Goal: Task Accomplishment & Management: Manage account settings

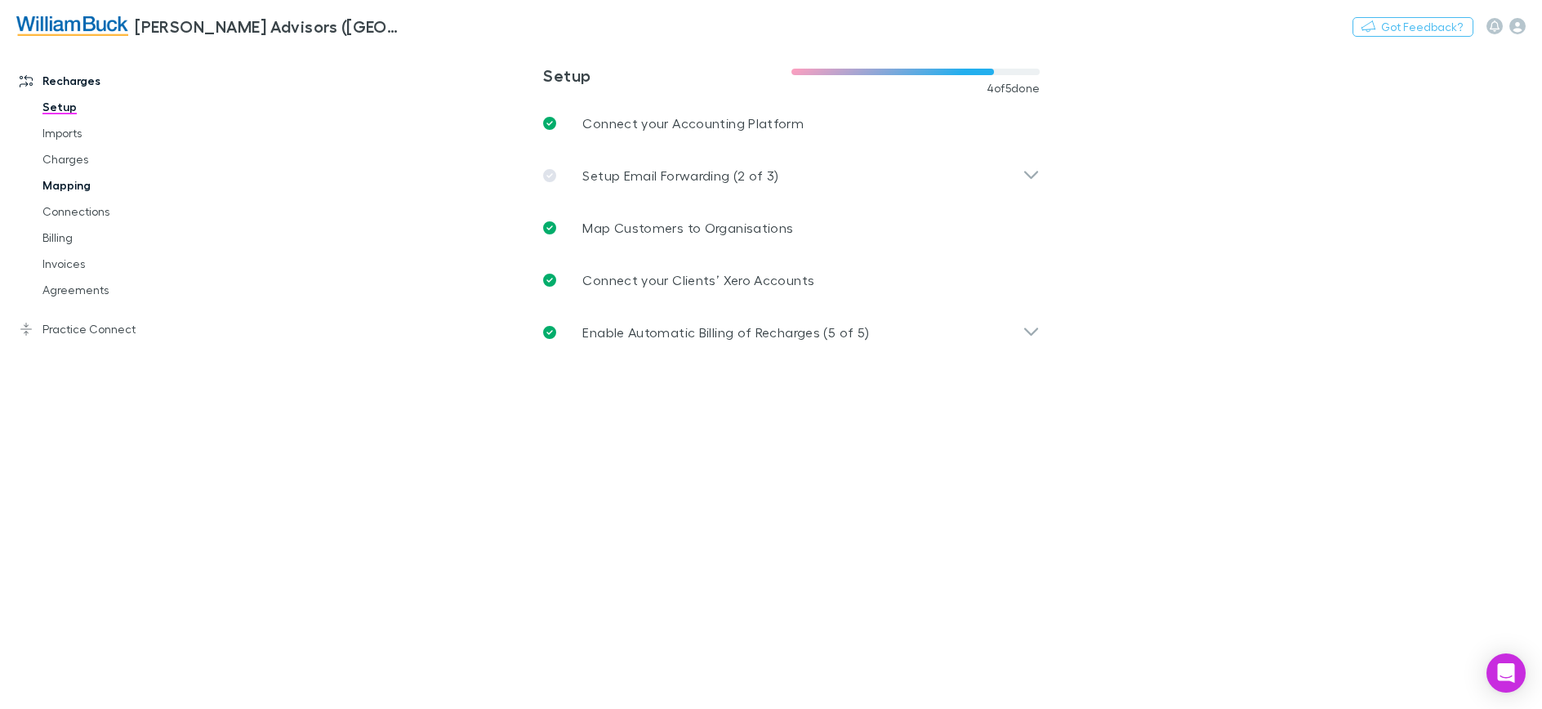
click at [69, 190] on link "Mapping" at bounding box center [123, 185] width 194 height 26
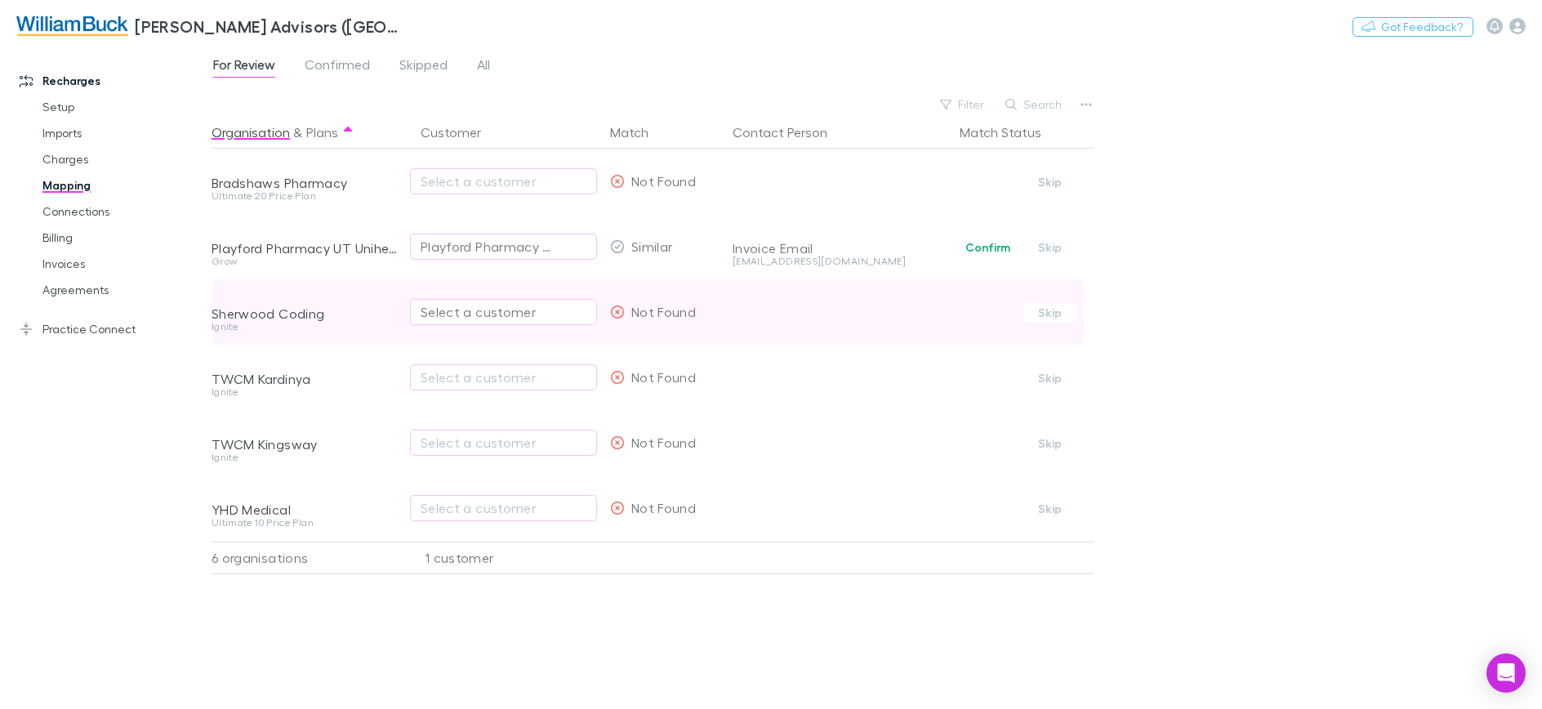
click at [521, 314] on div "Select a customer" at bounding box center [504, 312] width 166 height 20
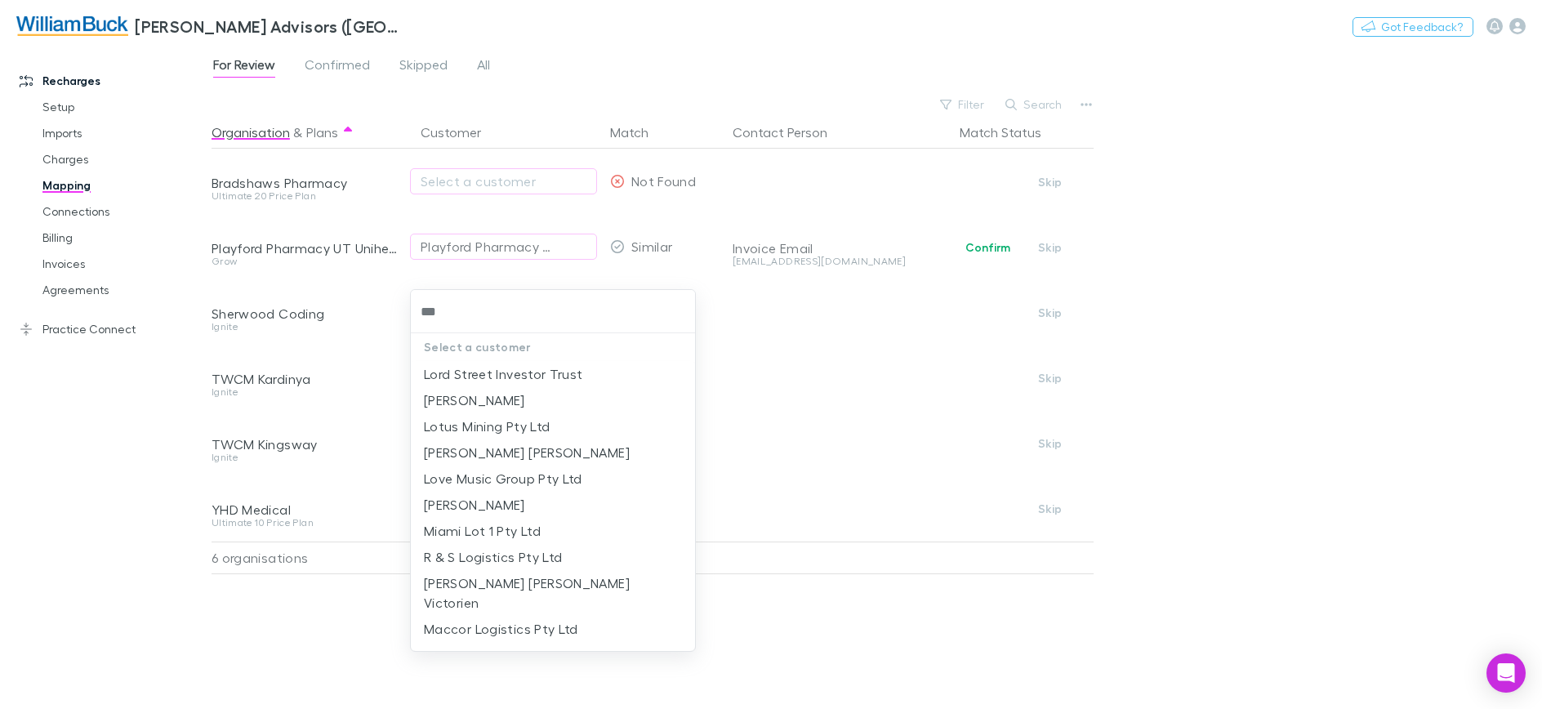
type input "****"
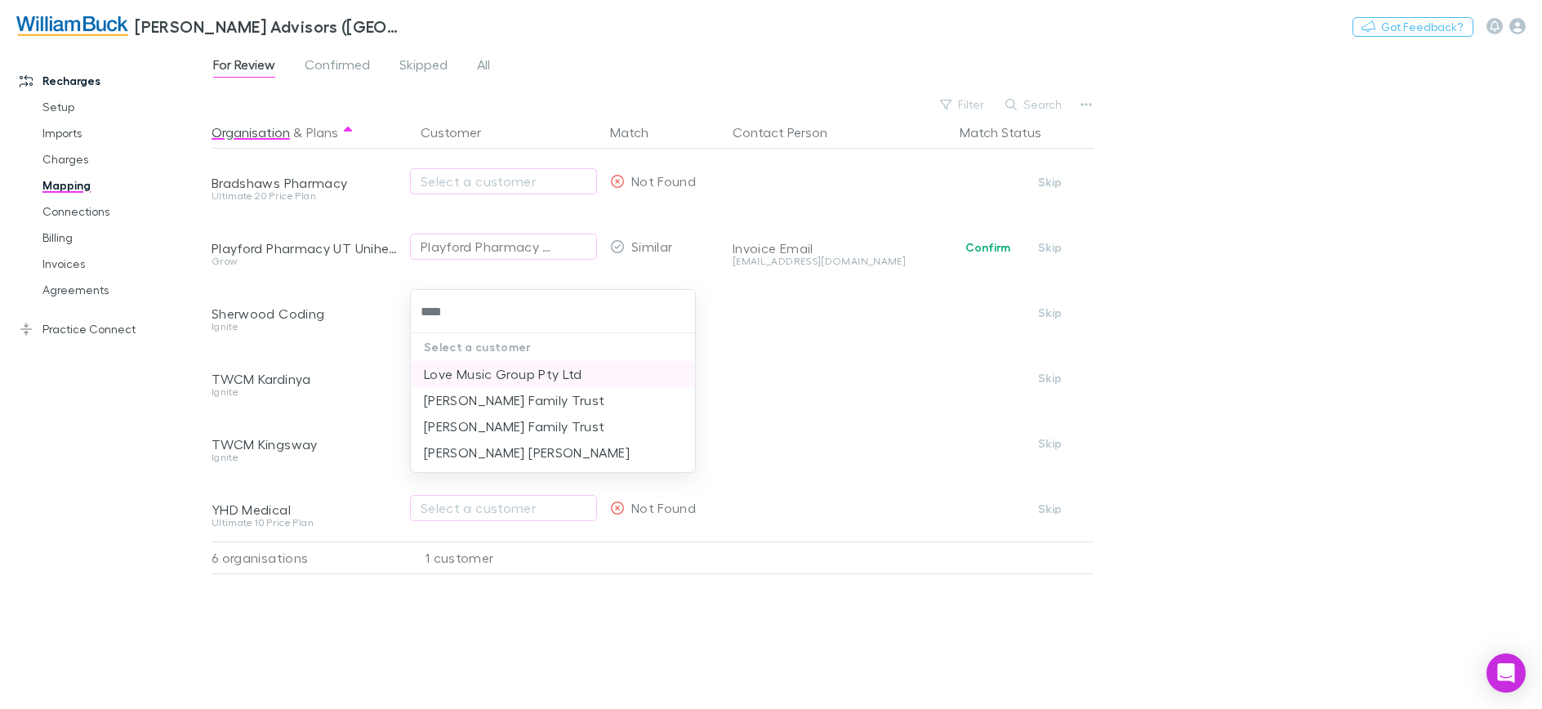
click at [445, 377] on li "Love Music Group Pty Ltd" at bounding box center [553, 374] width 284 height 26
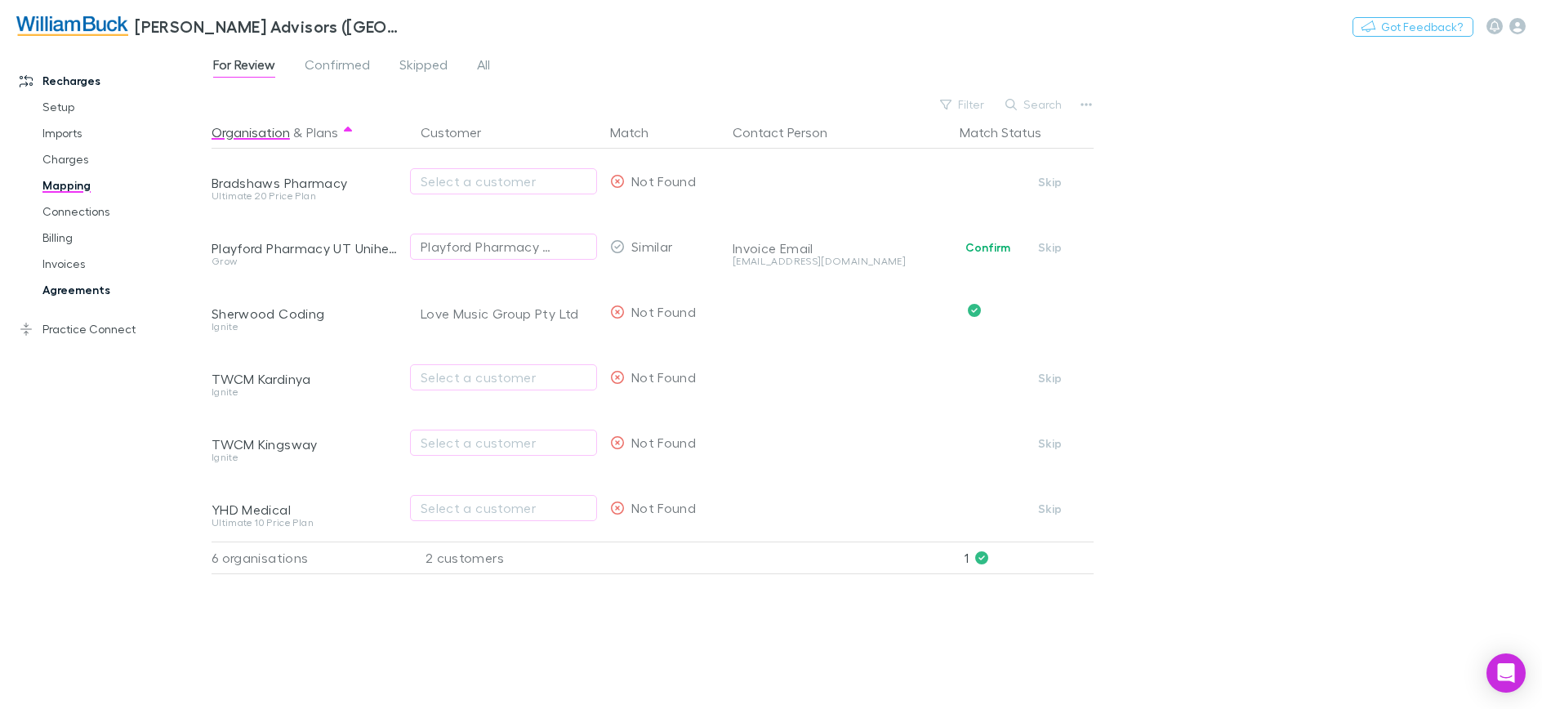
click at [66, 292] on link "Agreements" at bounding box center [123, 290] width 194 height 26
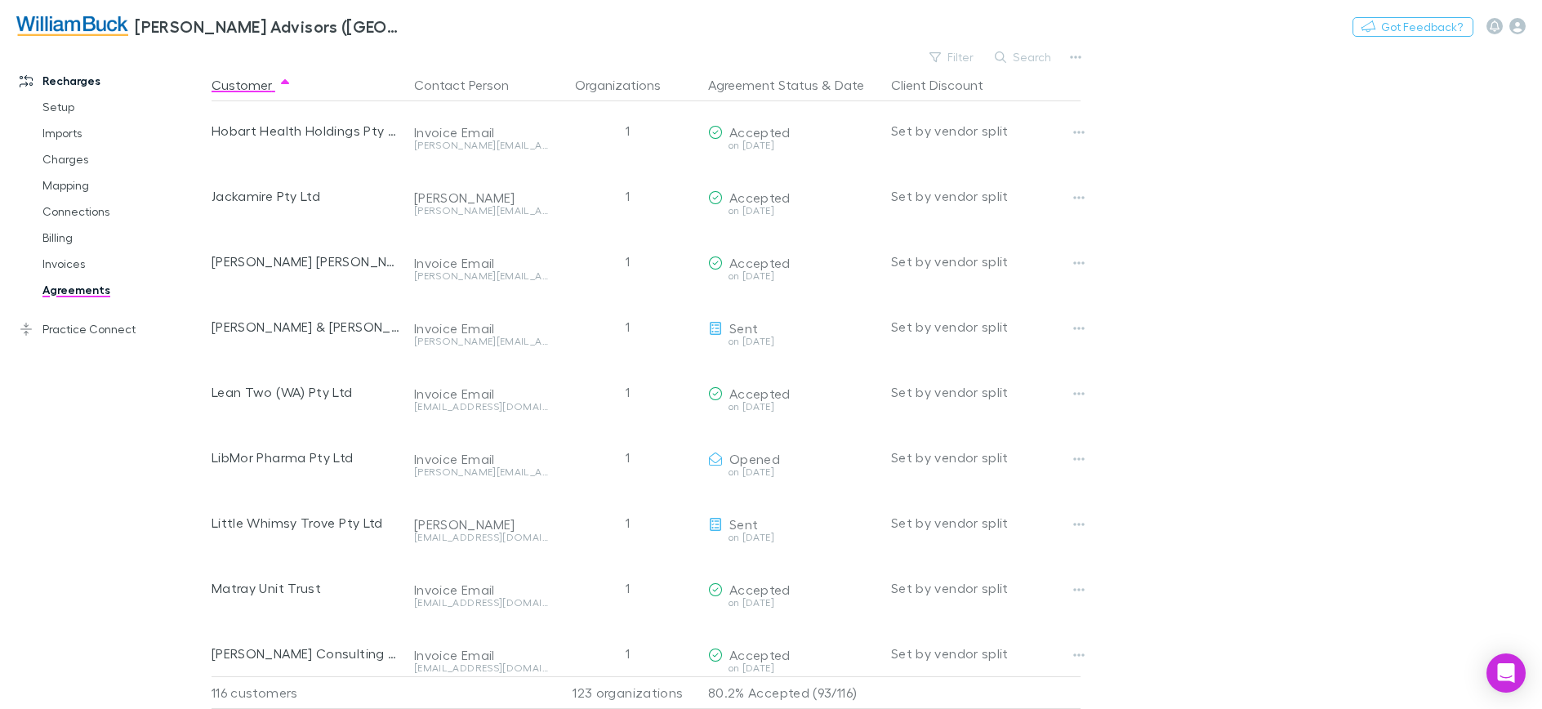
scroll to position [2950, 0]
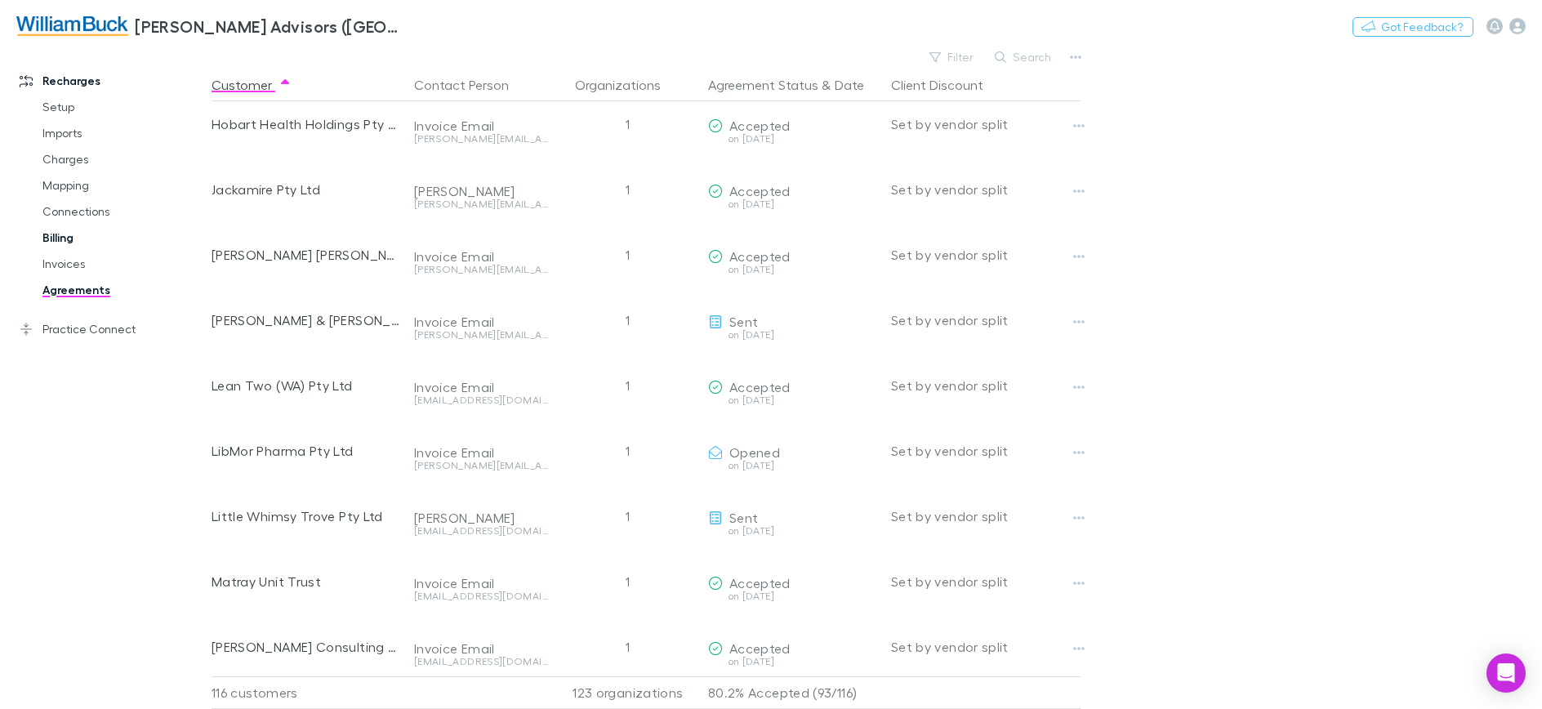
click at [61, 243] on link "Billing" at bounding box center [123, 238] width 194 height 26
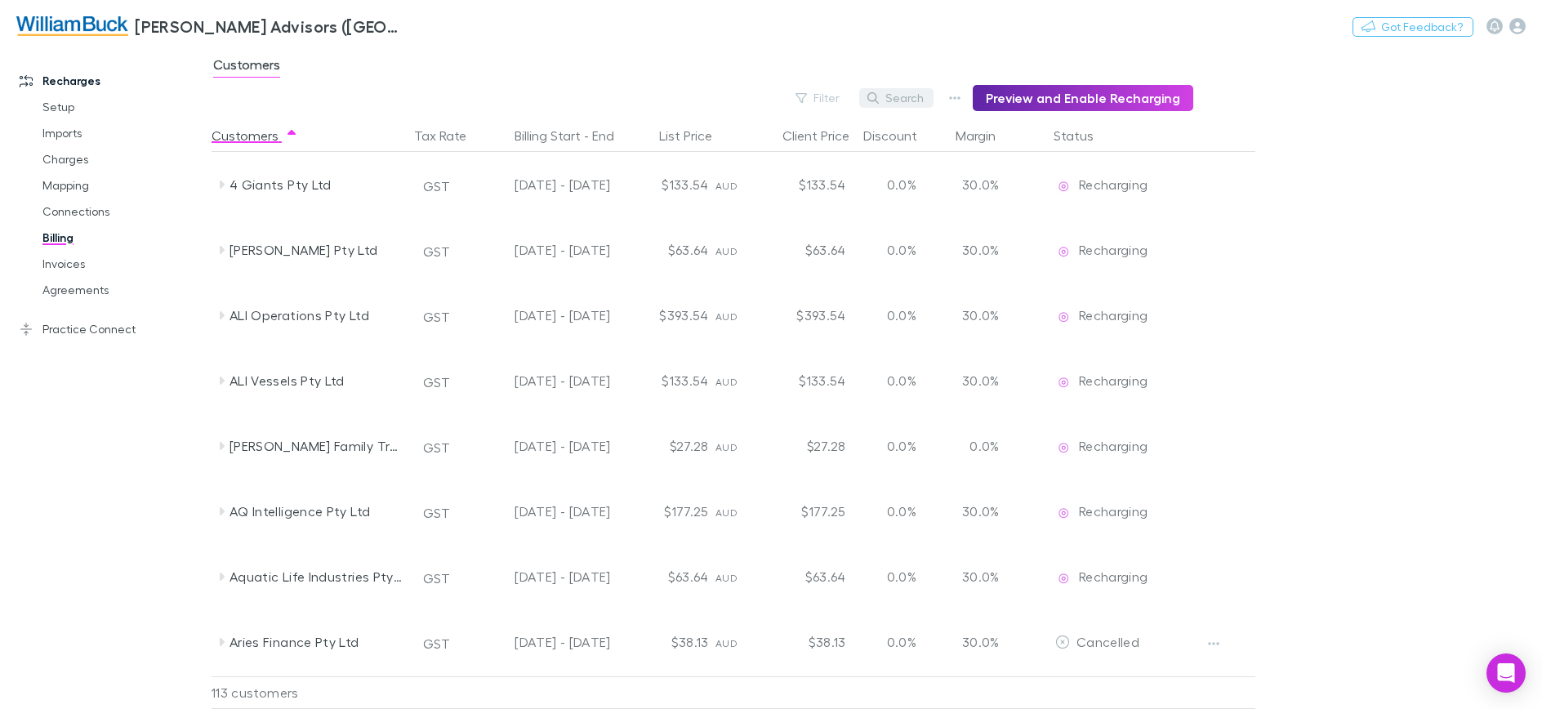
click at [907, 98] on button "Search" at bounding box center [896, 98] width 74 height 20
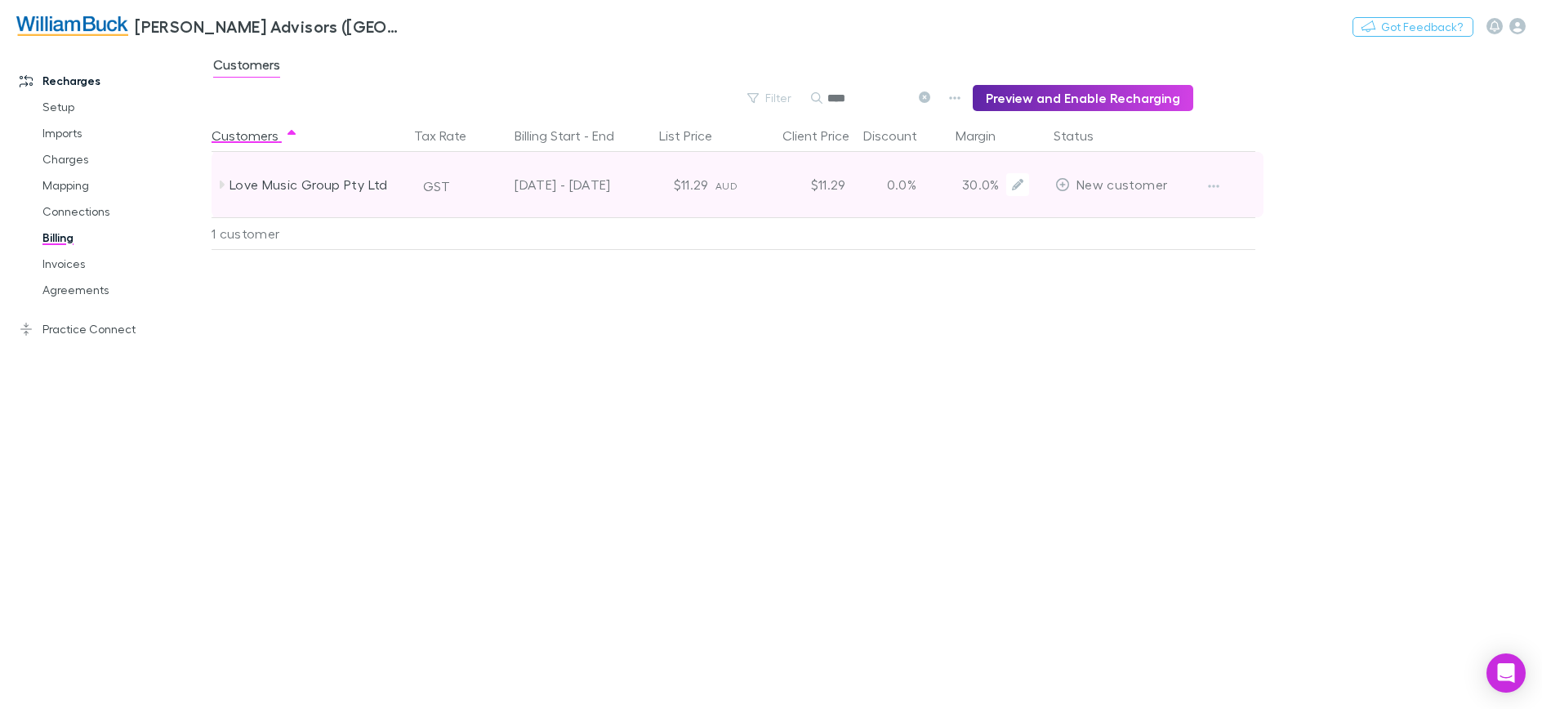
type input "****"
click at [1086, 186] on span "New customer" at bounding box center [1121, 184] width 91 height 16
click at [1210, 189] on icon "button" at bounding box center [1213, 186] width 11 height 13
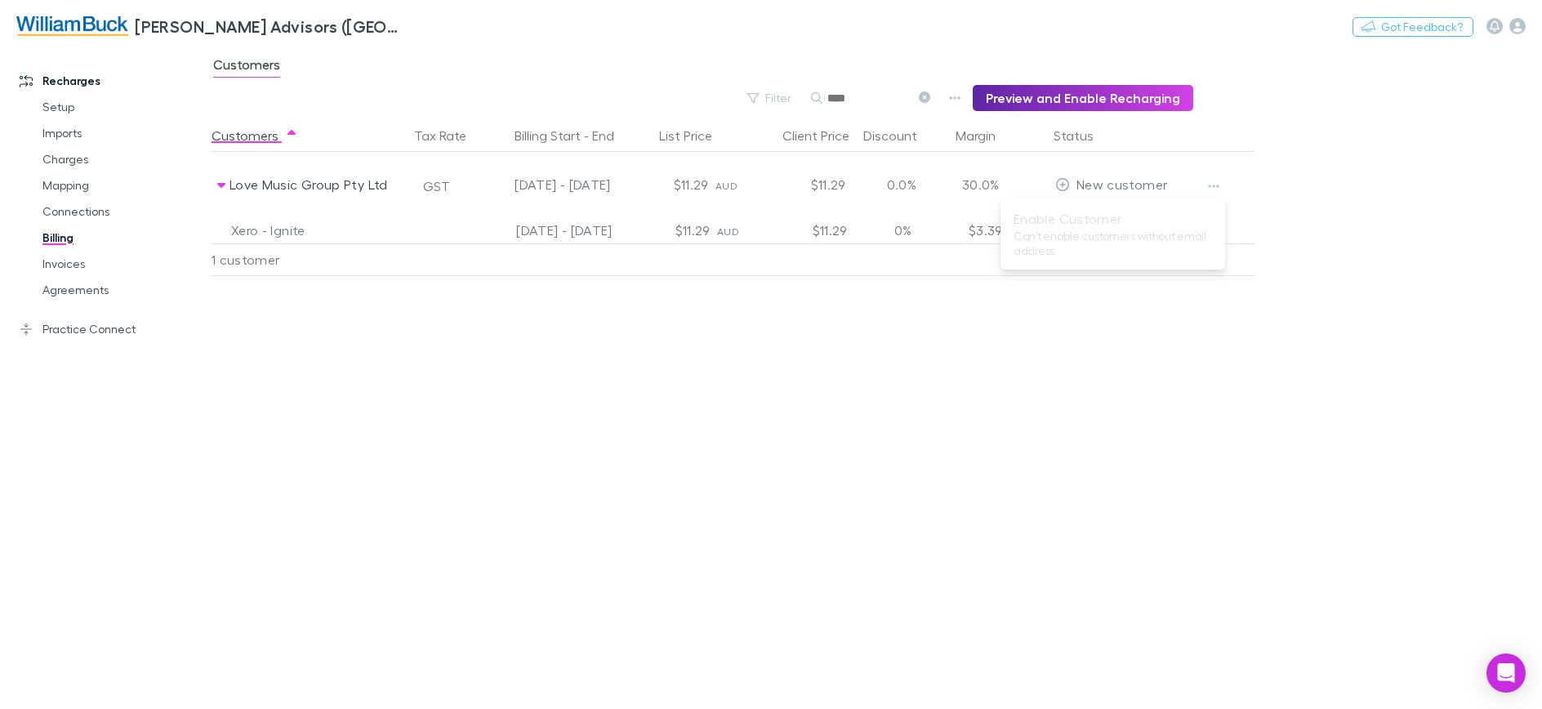
click at [1008, 332] on div at bounding box center [771, 354] width 1542 height 709
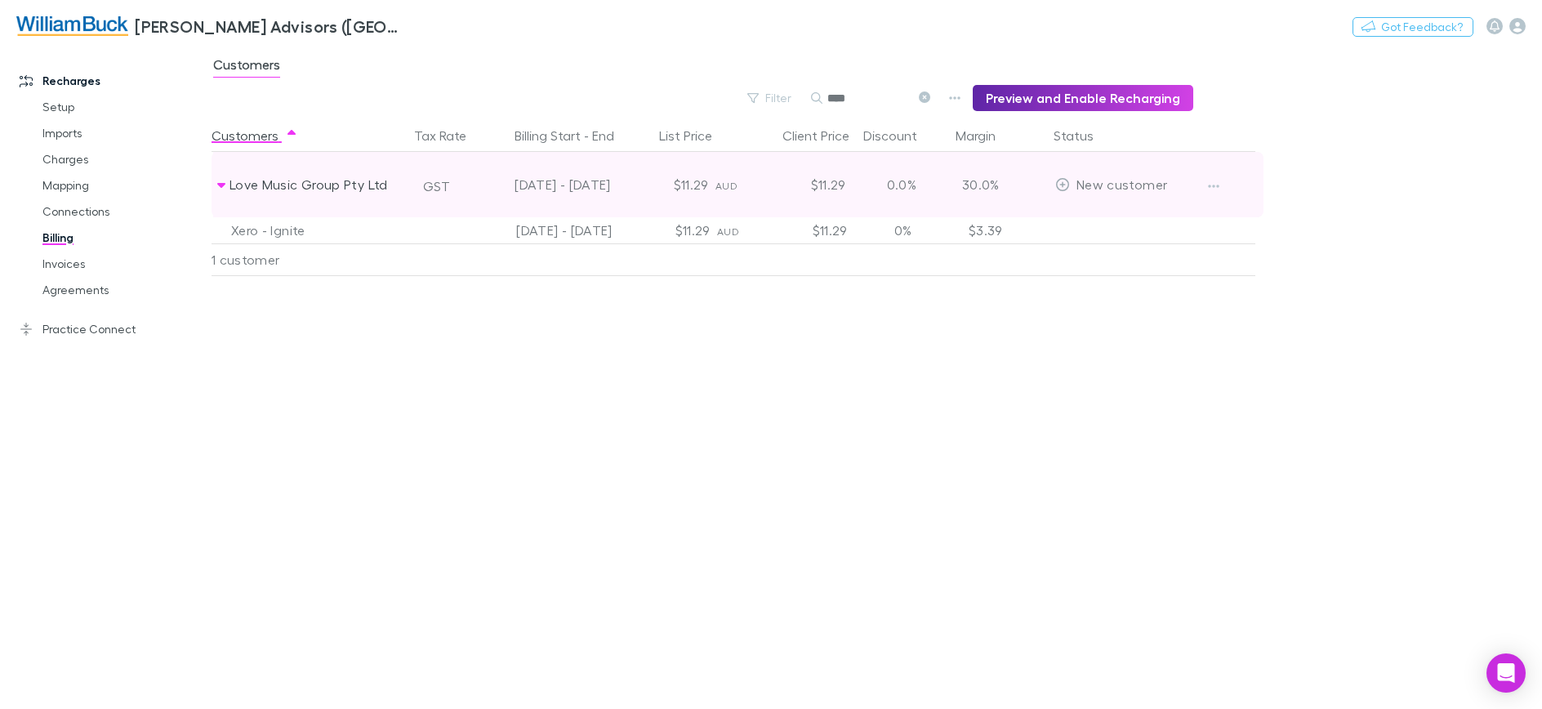
click at [221, 187] on icon at bounding box center [221, 185] width 8 height 5
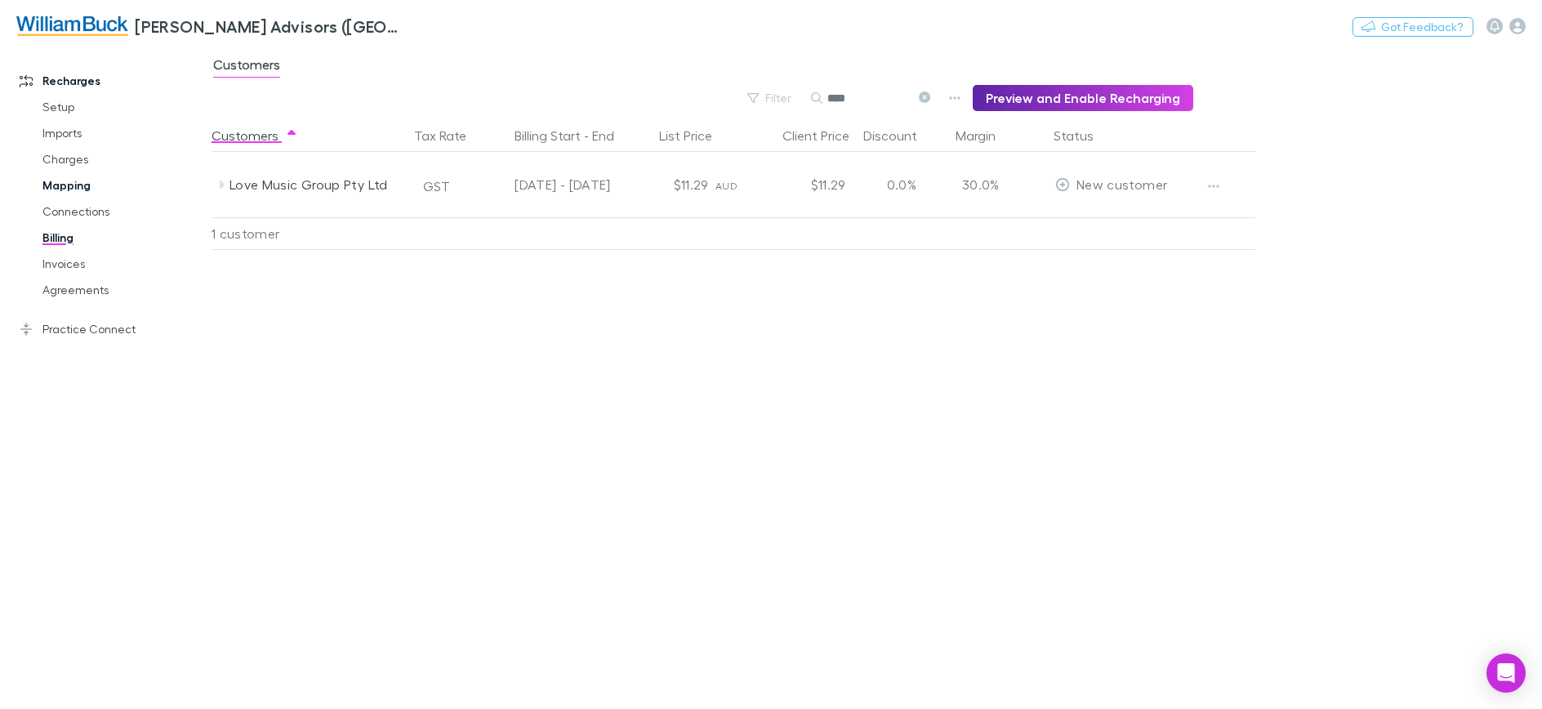
click at [82, 186] on link "Mapping" at bounding box center [123, 185] width 194 height 26
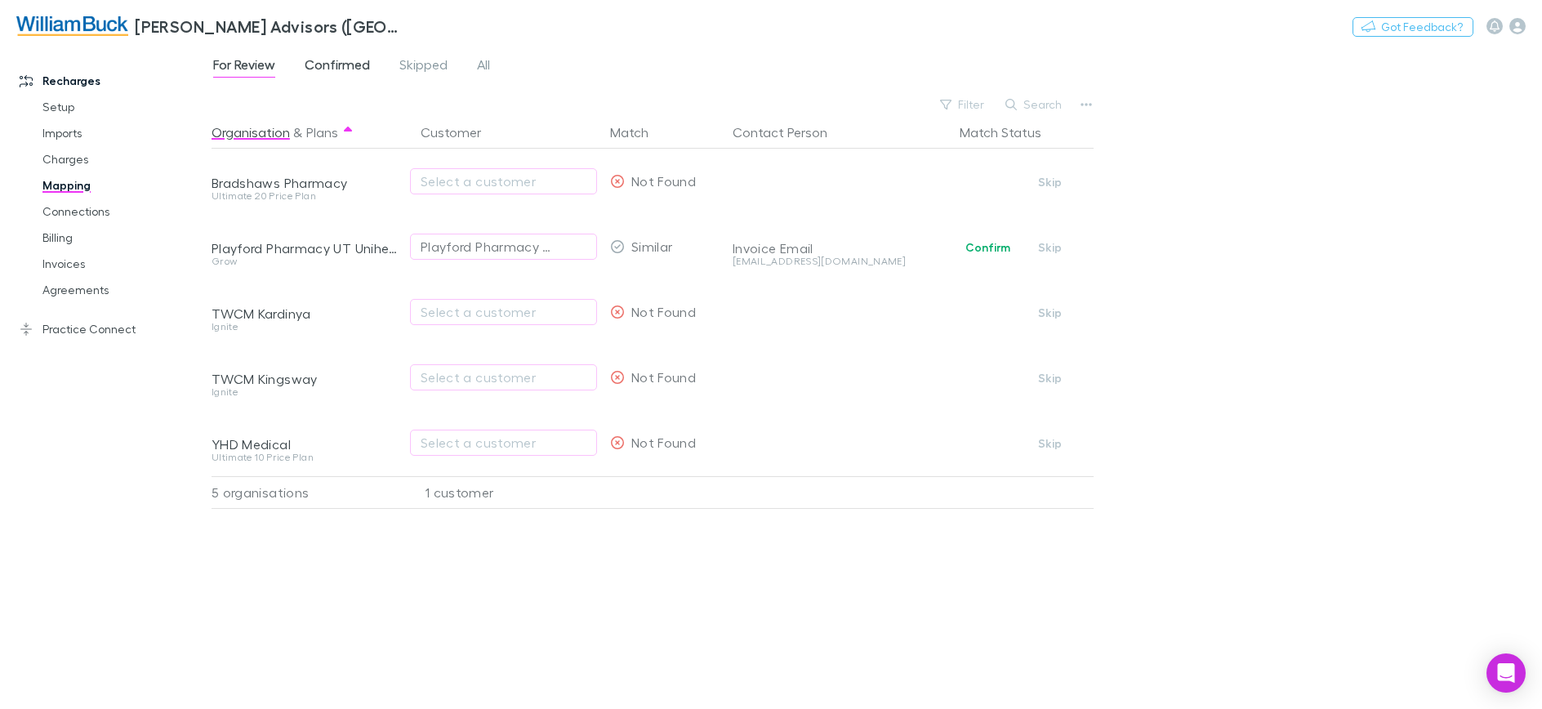
click at [355, 70] on span "Confirmed" at bounding box center [337, 66] width 65 height 21
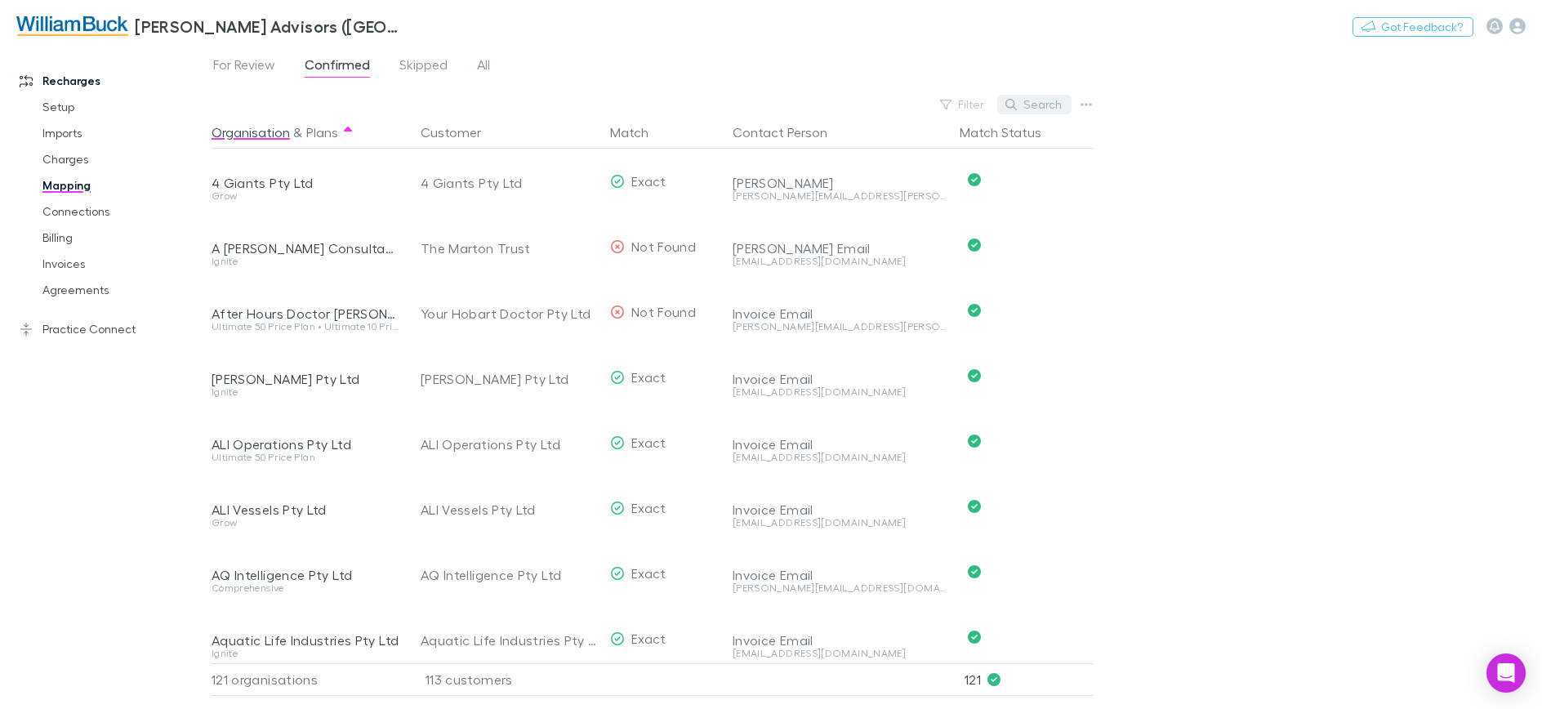
click at [1023, 111] on button "Search" at bounding box center [1034, 105] width 74 height 20
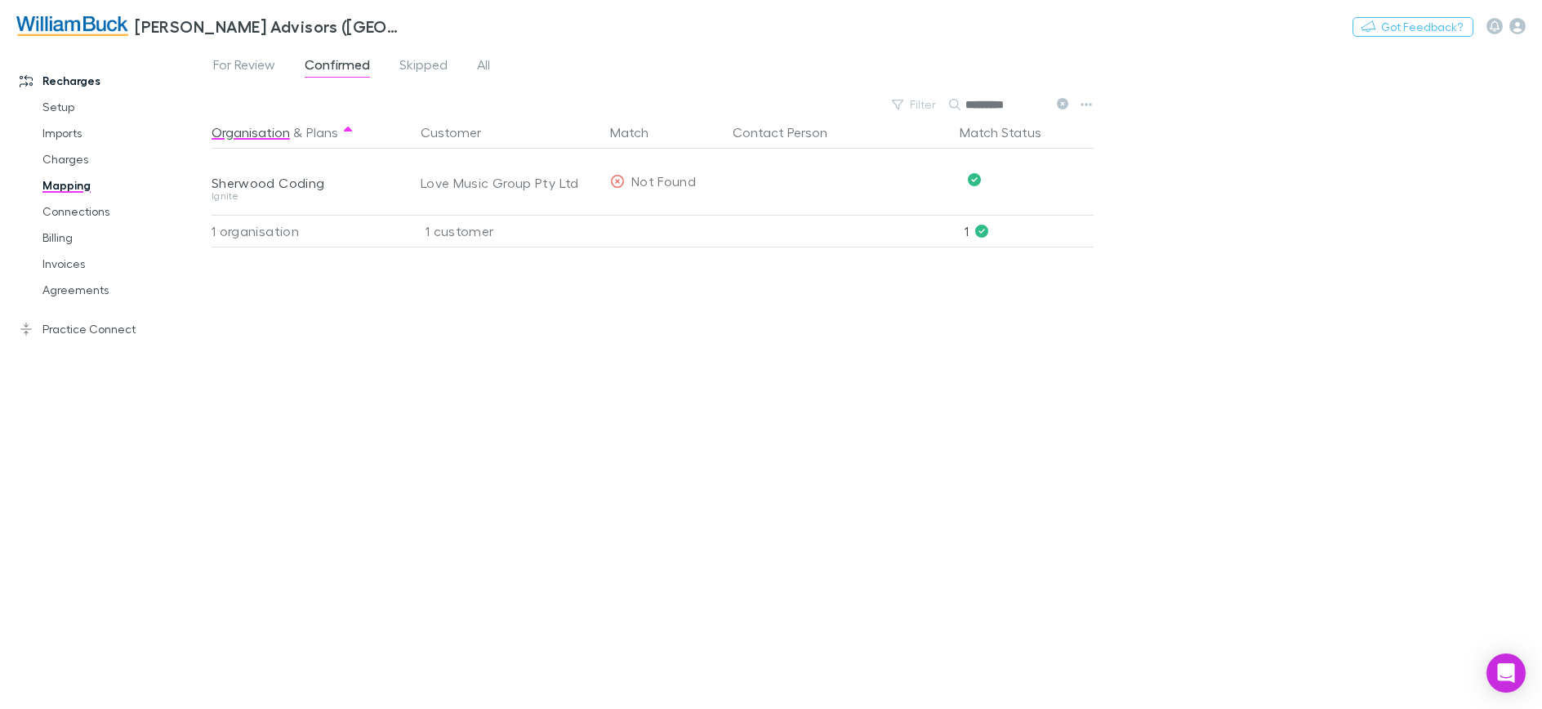
type input "*********"
